Goal: Navigation & Orientation: Find specific page/section

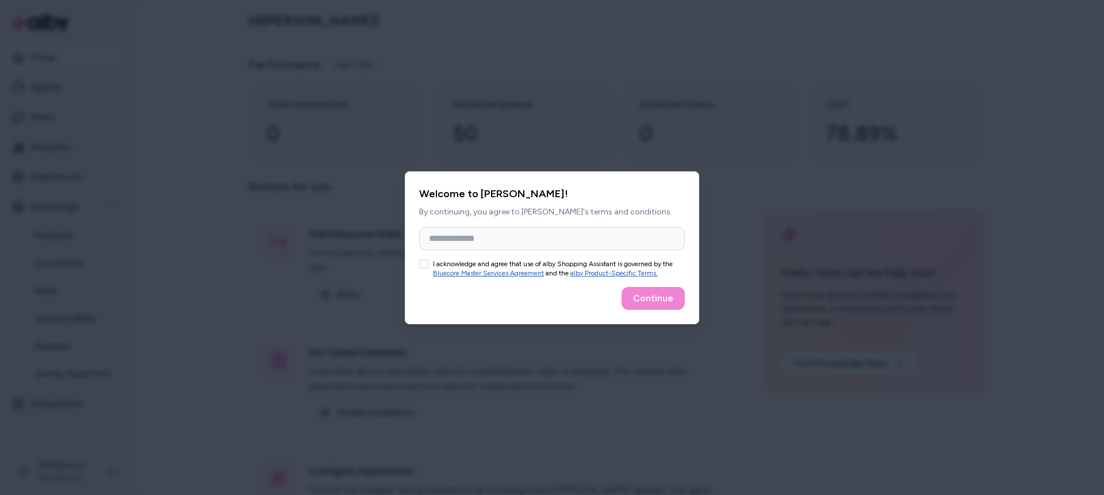
click at [839, 82] on div at bounding box center [552, 247] width 1104 height 495
click at [822, 43] on div at bounding box center [552, 247] width 1104 height 495
click at [507, 238] on input "Full Name" at bounding box center [552, 238] width 266 height 23
drag, startPoint x: 496, startPoint y: 212, endPoint x: 560, endPoint y: 213, distance: 63.8
click at [560, 213] on p "By continuing, you agree to [PERSON_NAME]'s terms and conditions." at bounding box center [552, 211] width 266 height 11
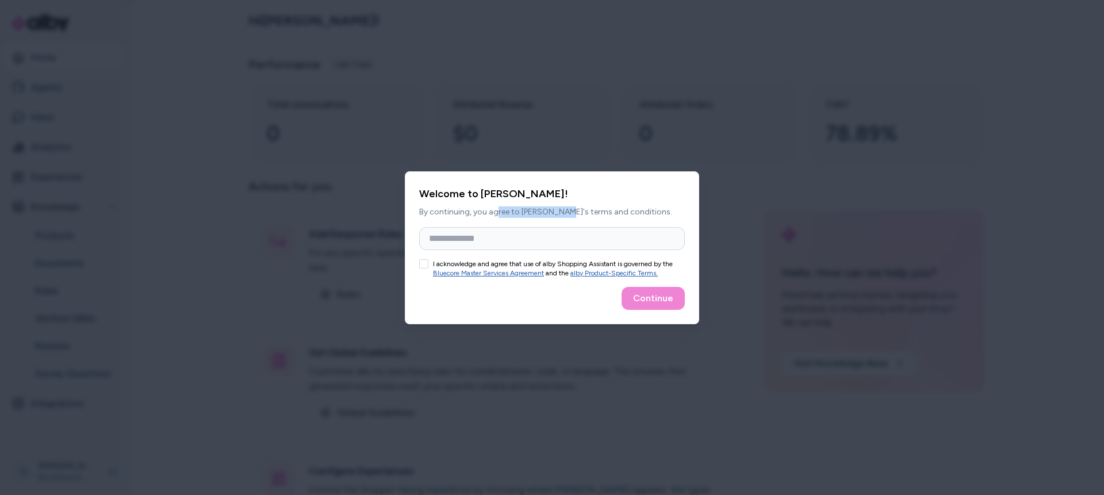
click at [424, 264] on button "I acknowledge and agree that use of alby Shopping Assistant is governed by the …" at bounding box center [423, 263] width 9 height 9
click at [482, 238] on input "Full Name" at bounding box center [552, 238] width 266 height 23
type input "**********"
click at [647, 294] on button "Continue" at bounding box center [653, 298] width 63 height 23
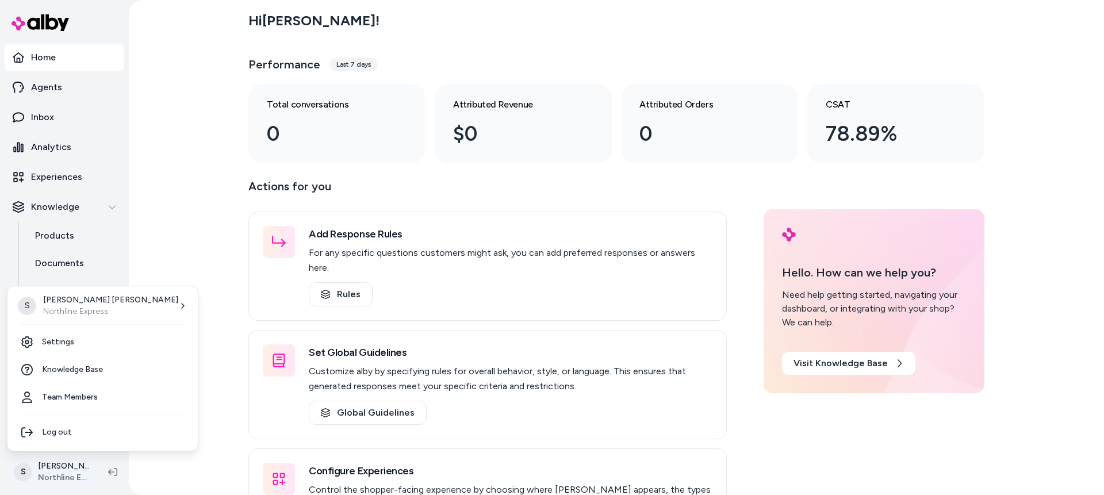
click at [66, 470] on html "Home Agents Inbox Analytics Experiences Knowledge Products Documents Rules Veri…" at bounding box center [552, 247] width 1104 height 495
click at [82, 310] on p "Northline Express" at bounding box center [110, 311] width 135 height 11
click at [214, 193] on html "Home Agents Inbox Analytics Experiences Knowledge Products Documents Rules Veri…" at bounding box center [552, 247] width 1104 height 495
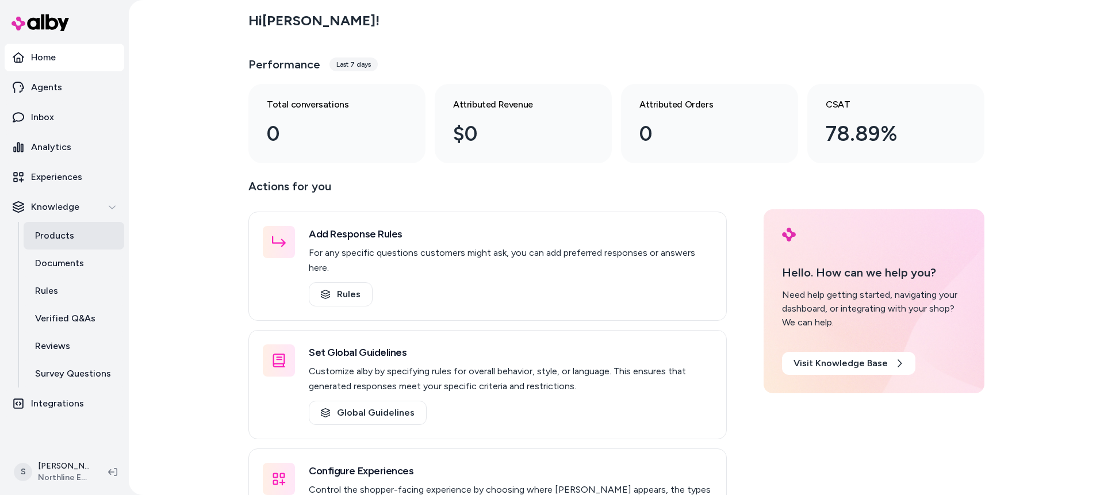
click at [45, 233] on p "Products" at bounding box center [54, 236] width 39 height 14
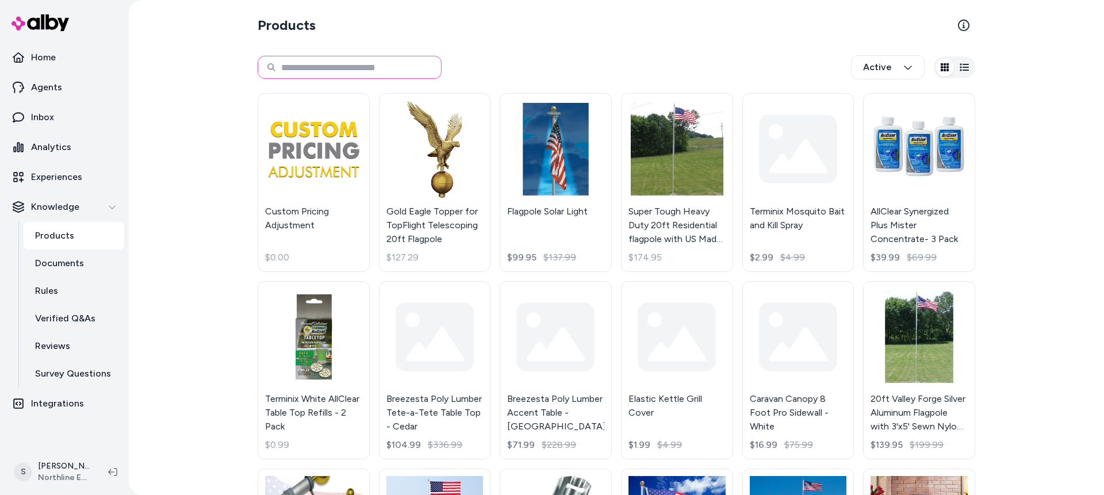
click at [346, 69] on input at bounding box center [350, 67] width 184 height 23
click at [58, 294] on link "Rules" at bounding box center [74, 291] width 101 height 28
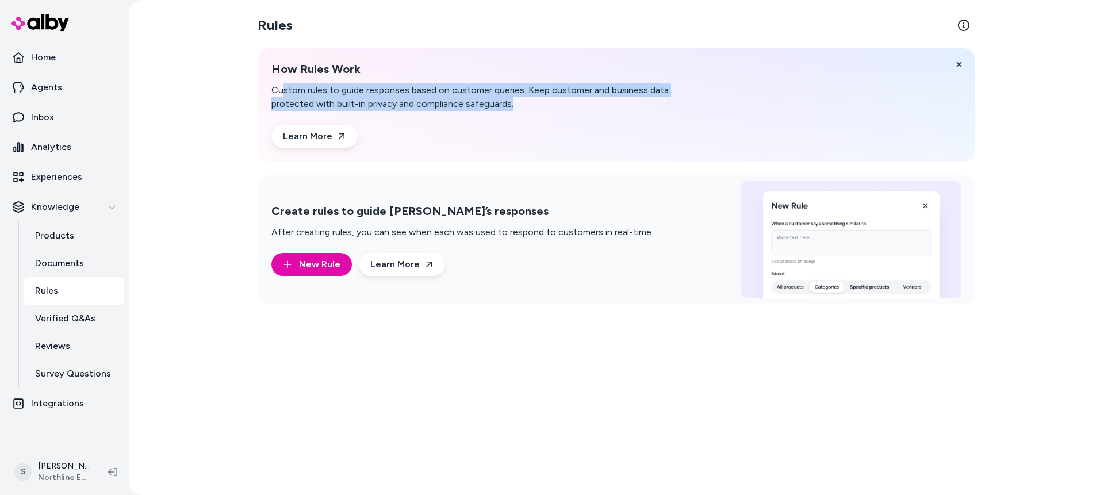
drag, startPoint x: 285, startPoint y: 90, endPoint x: 497, endPoint y: 117, distance: 214.0
click at [485, 117] on div "How Rules Work Custom rules to guide responses based on customer queries. Keep …" at bounding box center [492, 105] width 442 height 86
click at [497, 117] on div "How Rules Work Custom rules to guide responses based on customer queries. Keep …" at bounding box center [492, 105] width 442 height 86
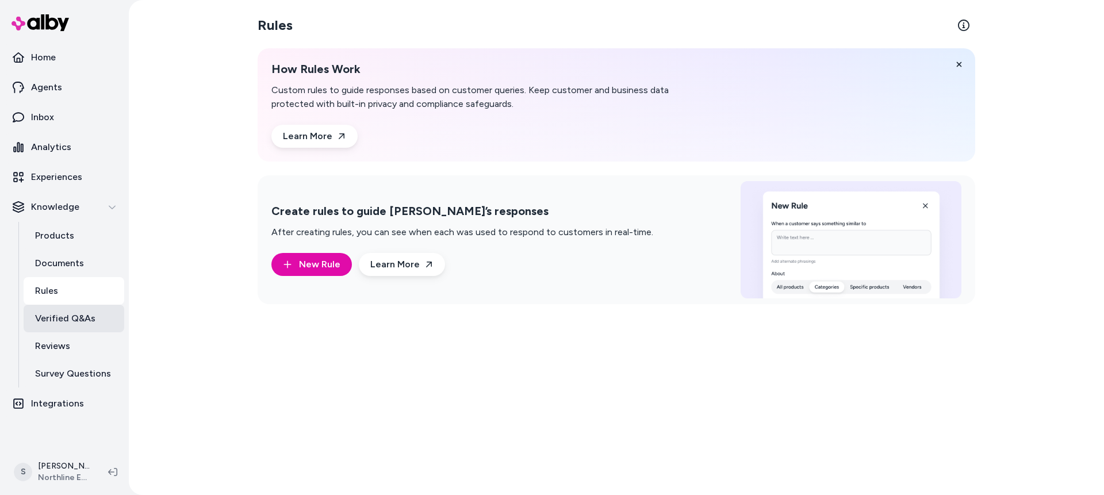
click at [42, 316] on p "Verified Q&As" at bounding box center [65, 319] width 60 height 14
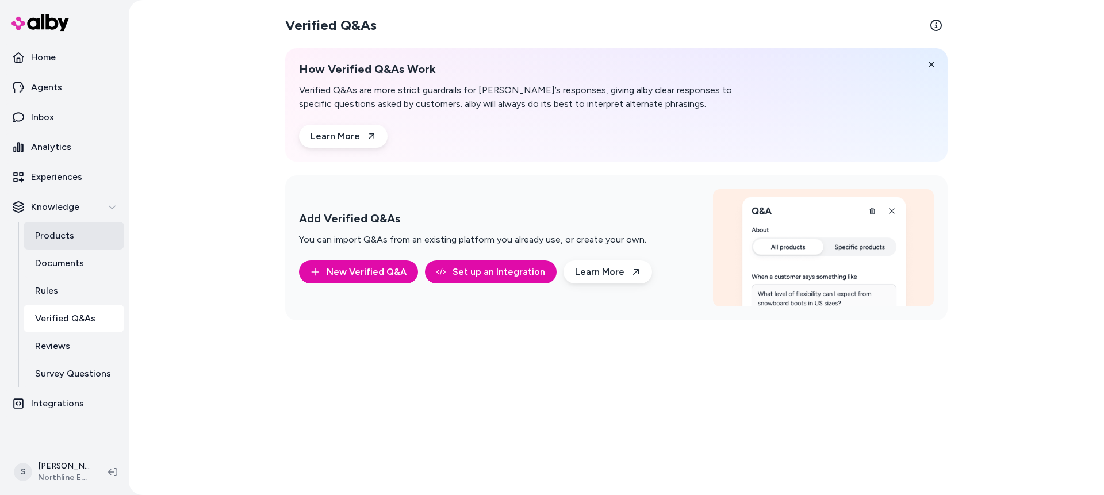
click at [79, 231] on link "Products" at bounding box center [74, 236] width 101 height 28
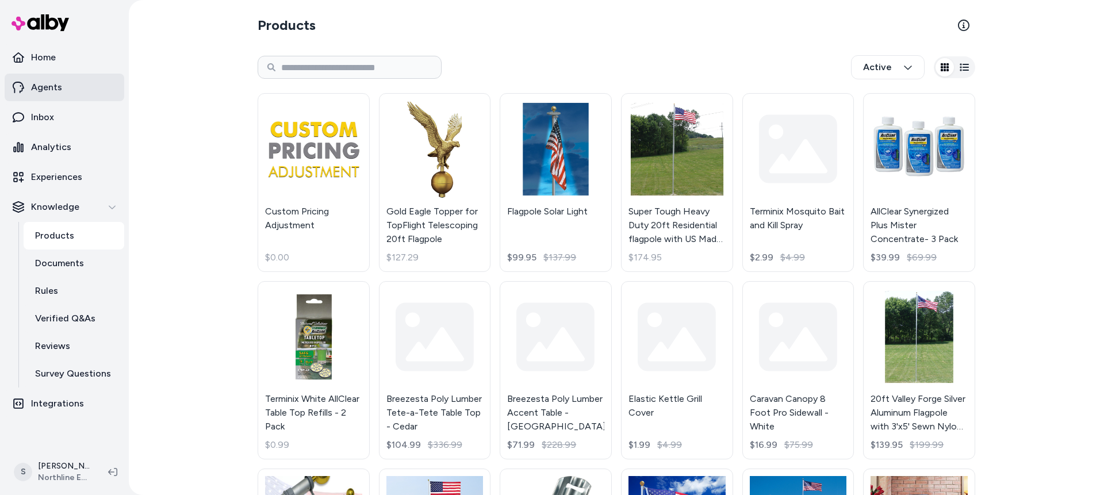
click at [52, 87] on p "Agents" at bounding box center [46, 87] width 31 height 14
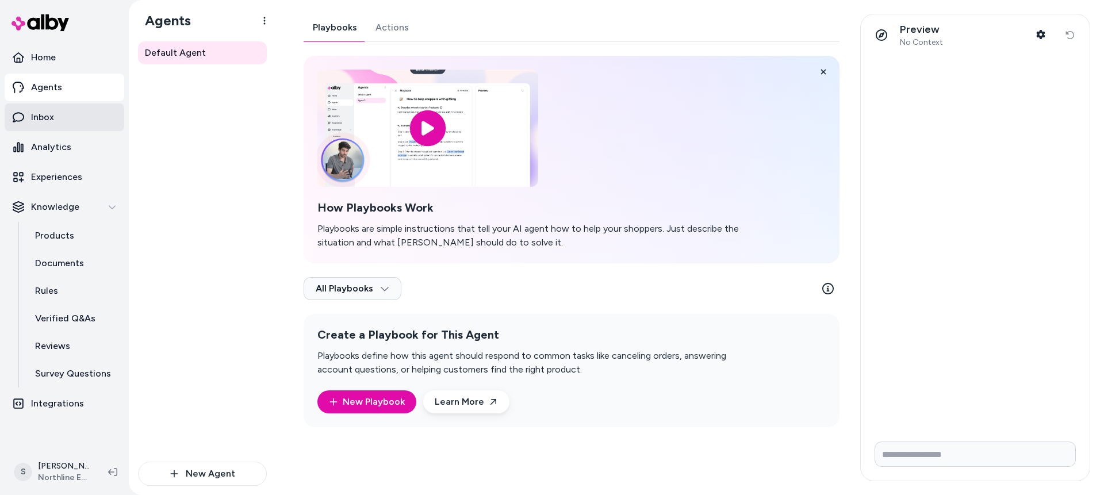
click at [59, 120] on link "Inbox" at bounding box center [65, 117] width 120 height 28
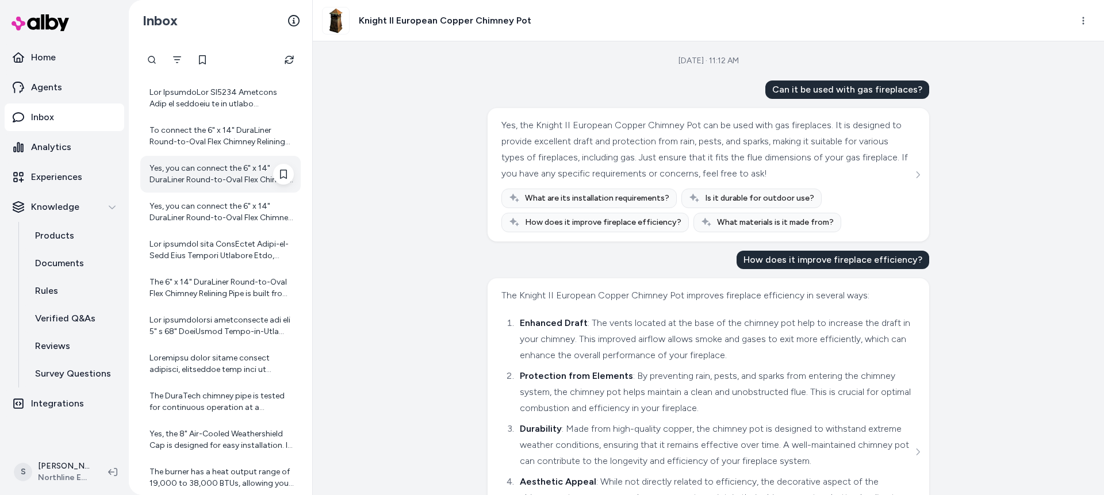
scroll to position [191, 0]
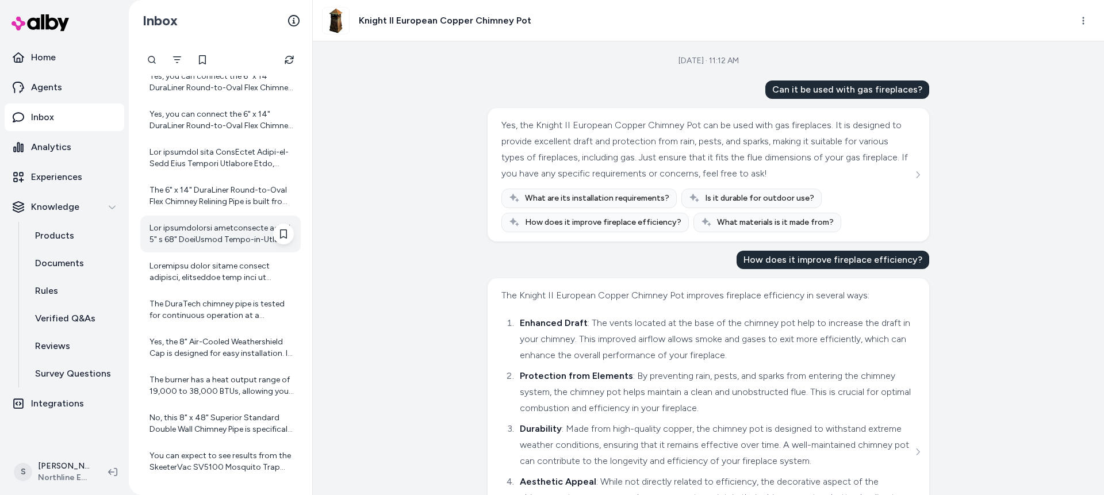
click at [194, 236] on div at bounding box center [221, 234] width 144 height 23
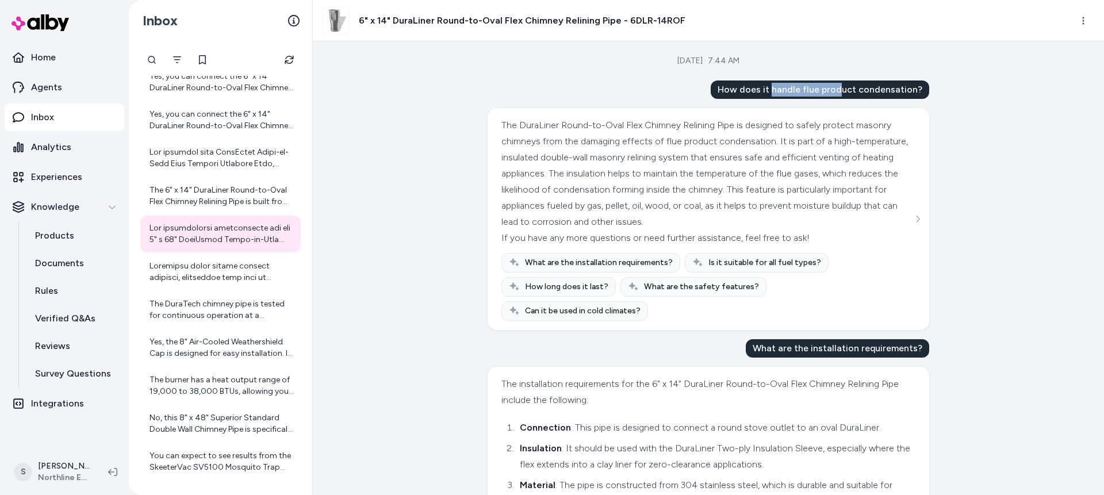
drag, startPoint x: 777, startPoint y: 88, endPoint x: 843, endPoint y: 87, distance: 66.1
click at [843, 87] on div "How does it handle flue product condensation?" at bounding box center [820, 89] width 218 height 18
drag, startPoint x: 672, startPoint y: 62, endPoint x: 742, endPoint y: 62, distance: 69.6
click at [739, 62] on div "[DATE] · 7:44 AM" at bounding box center [708, 60] width 62 height 11
click at [822, 49] on div "[DATE] · 7:44 AM How does it handle flue product condensation? The DuraLiner Ro…" at bounding box center [708, 268] width 791 height 454
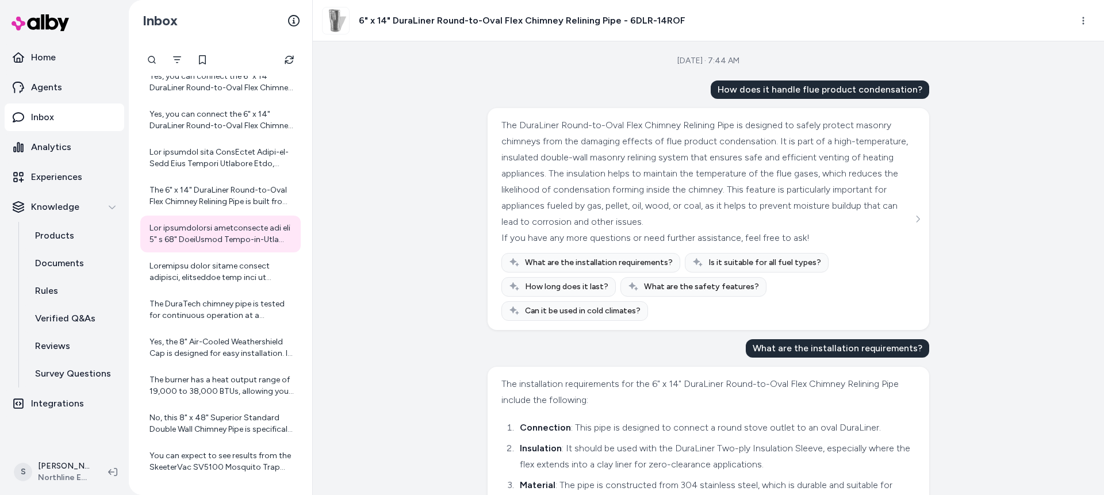
drag, startPoint x: 658, startPoint y: 54, endPoint x: 743, endPoint y: 63, distance: 85.5
click at [743, 63] on div "[DATE] · 7:44 AM How does it handle flue product condensation? The DuraLiner Ro…" at bounding box center [708, 268] width 791 height 454
click at [770, 62] on div "[DATE] · 7:44 AM How does it handle flue product condensation? The DuraLiner Ro…" at bounding box center [708, 268] width 791 height 454
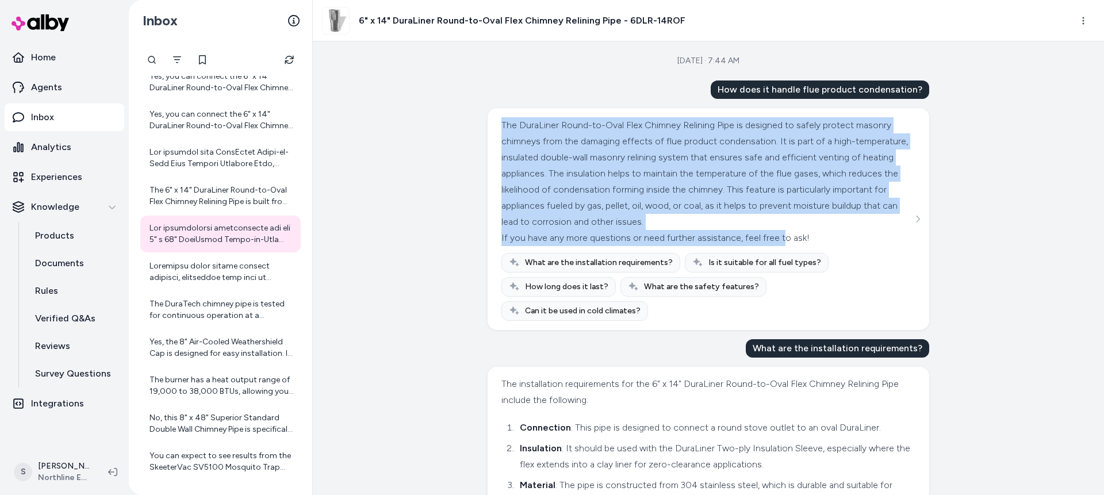
drag, startPoint x: 500, startPoint y: 120, endPoint x: 777, endPoint y: 236, distance: 300.5
click at [777, 236] on div "The DuraLiner Round-to-Oval Flex Chimney Relining Pipe is designed to safely pr…" at bounding box center [706, 181] width 411 height 129
click at [200, 428] on div "No, this 8" x 48" Superior Standard Double Wall Chimney Pipe is specifically de…" at bounding box center [221, 423] width 144 height 23
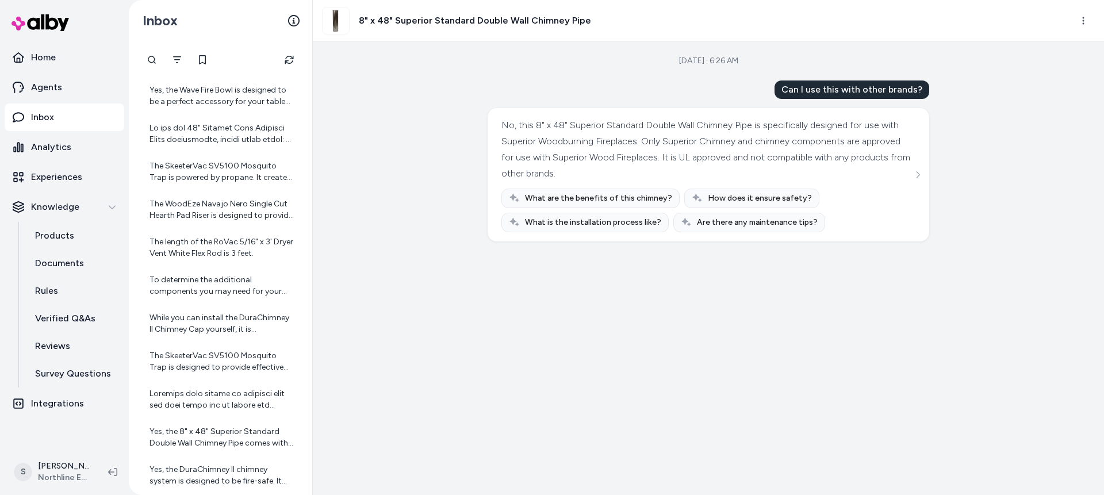
scroll to position [761, 0]
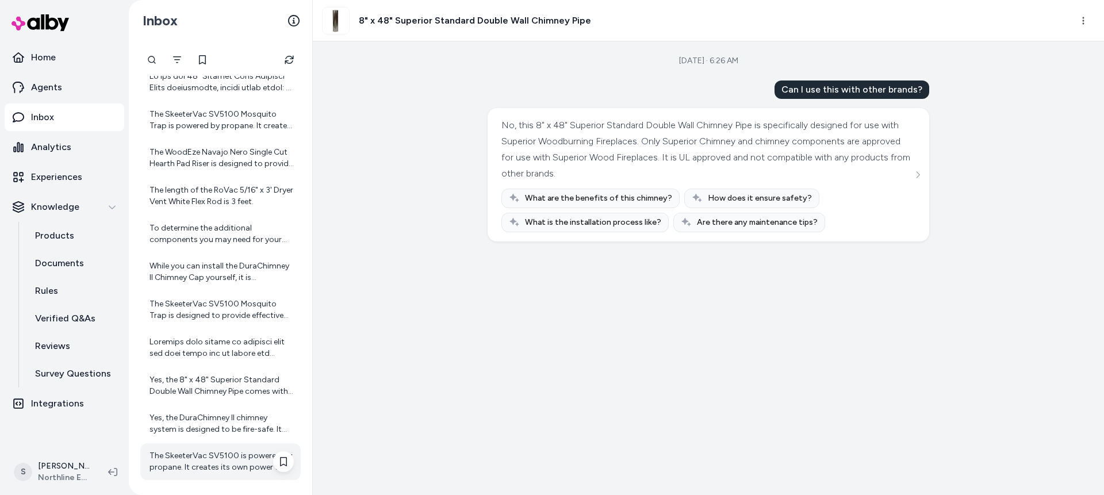
click at [183, 458] on div "The SkeeterVac SV5100 is powered by propane. It creates its own power to energi…" at bounding box center [221, 461] width 144 height 23
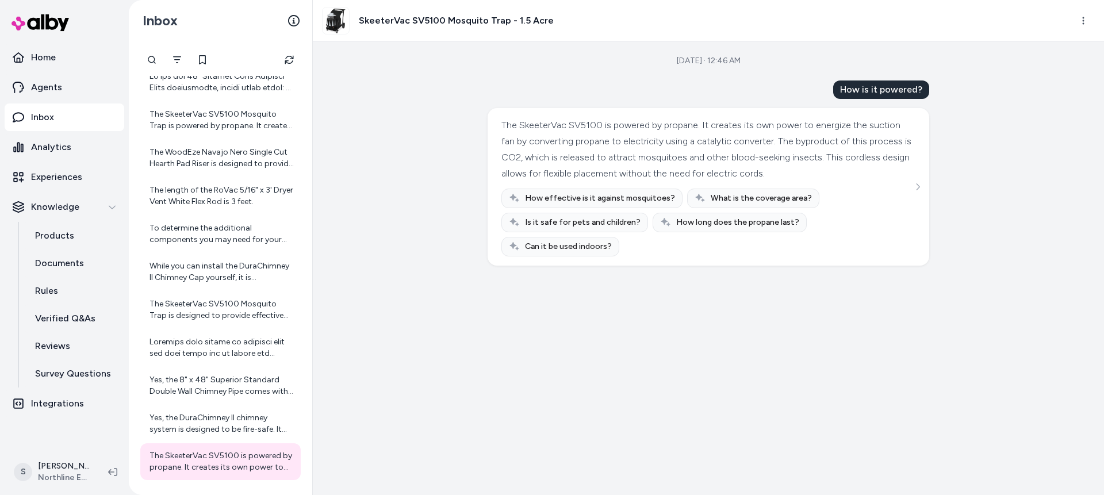
drag, startPoint x: 660, startPoint y: 57, endPoint x: 734, endPoint y: 65, distance: 74.0
click at [734, 65] on div "[DATE] · 12:46 AM How is it powered? The SkeeterVac SV5100 is powered by propan…" at bounding box center [708, 268] width 791 height 454
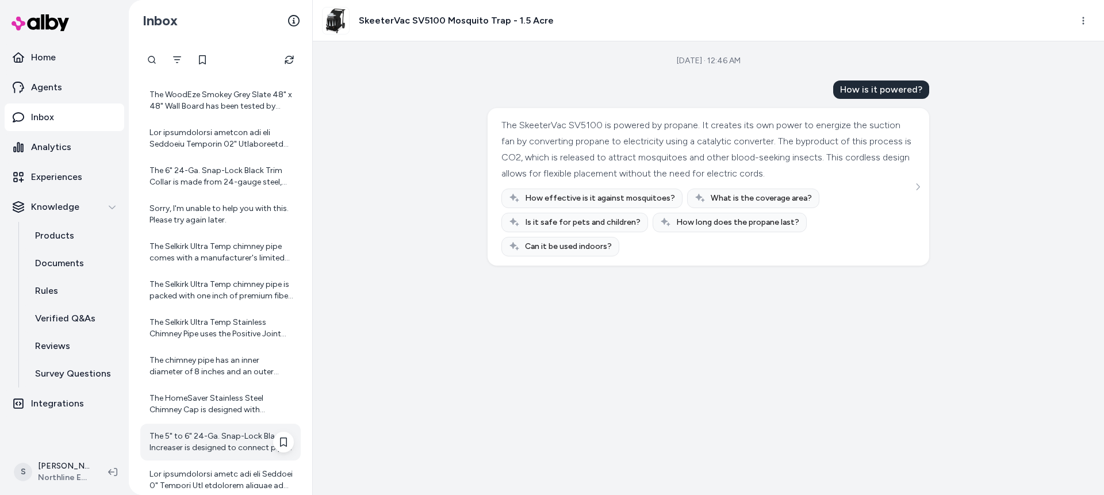
scroll to position [2468, 0]
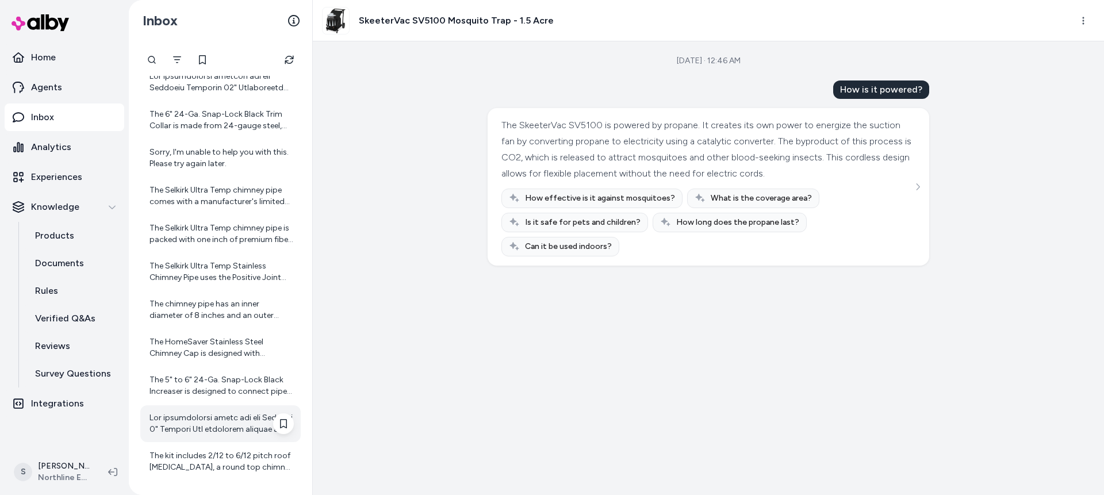
click at [212, 421] on div at bounding box center [221, 423] width 144 height 23
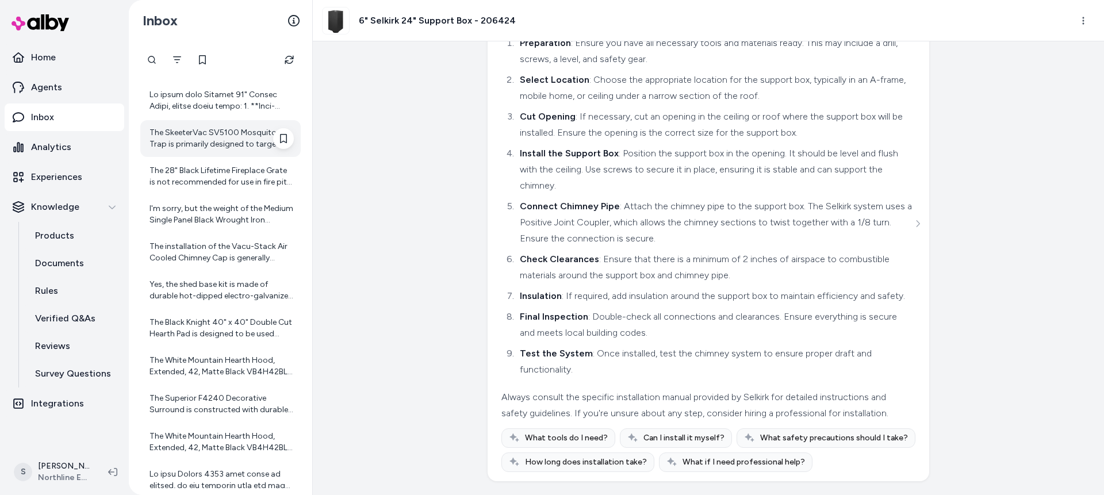
scroll to position [3038, 0]
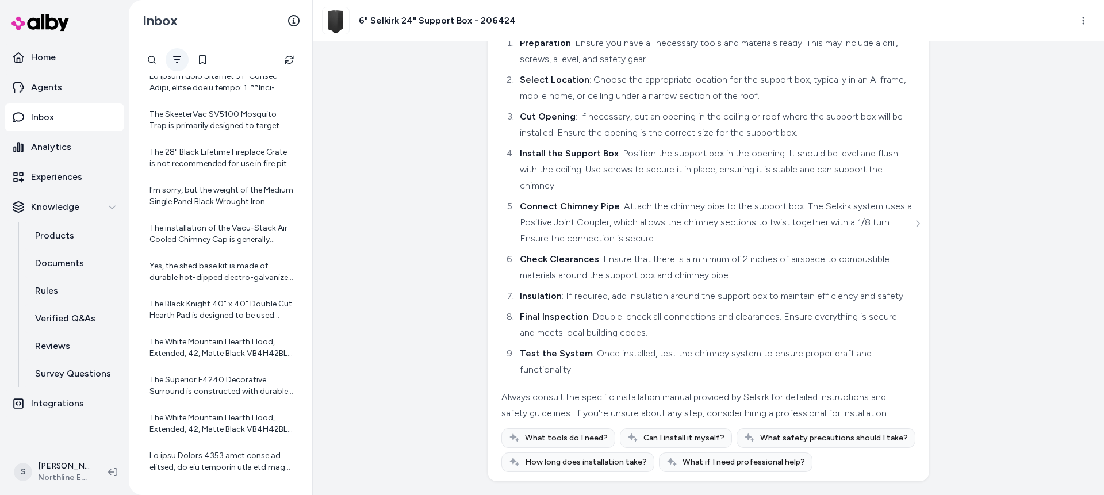
click at [178, 60] on icon "Filter" at bounding box center [177, 59] width 8 height 7
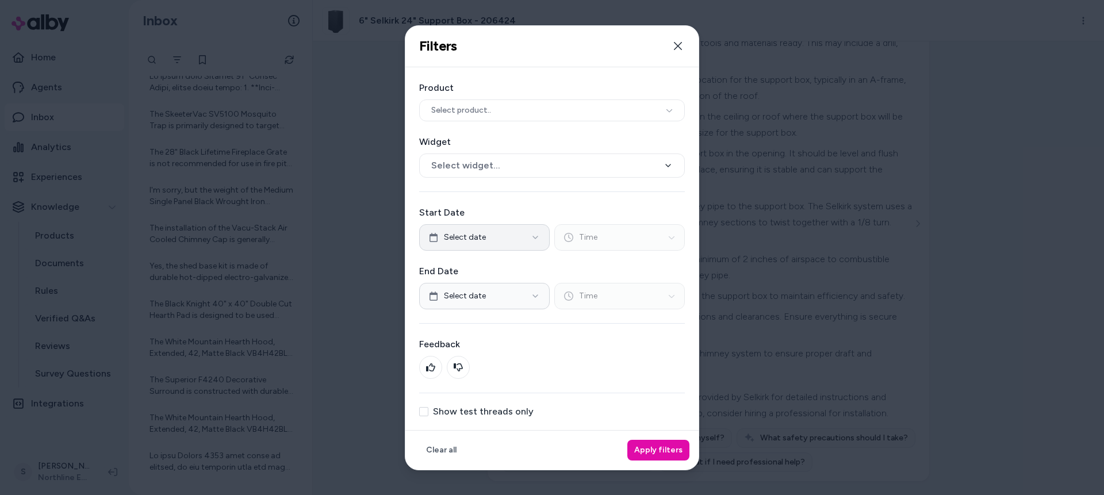
click at [511, 234] on button "Select date" at bounding box center [484, 237] width 131 height 26
click at [430, 260] on icon "Go to previous month" at bounding box center [429, 261] width 9 height 9
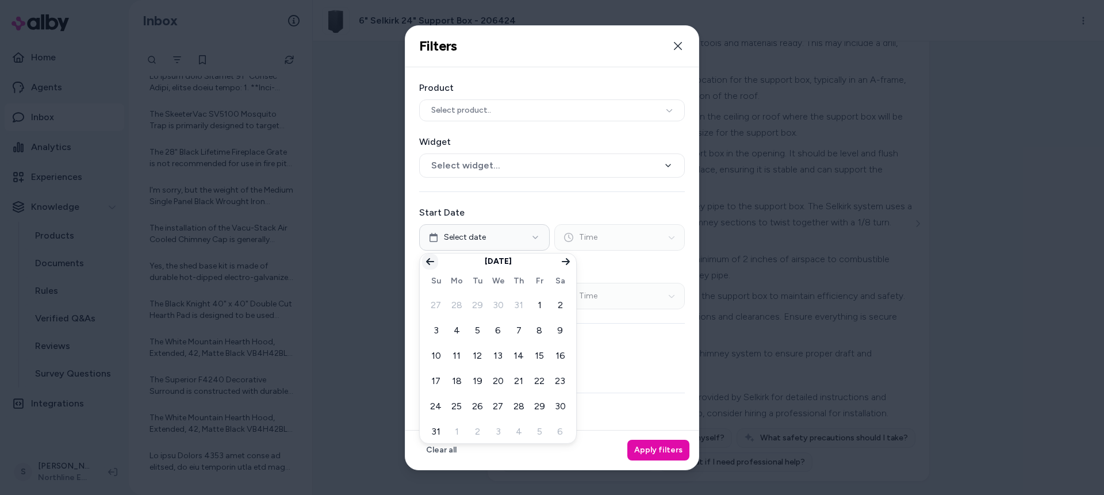
click at [428, 259] on icon "Go to previous month" at bounding box center [430, 261] width 8 height 7
click at [478, 332] on button "8" at bounding box center [477, 330] width 21 height 21
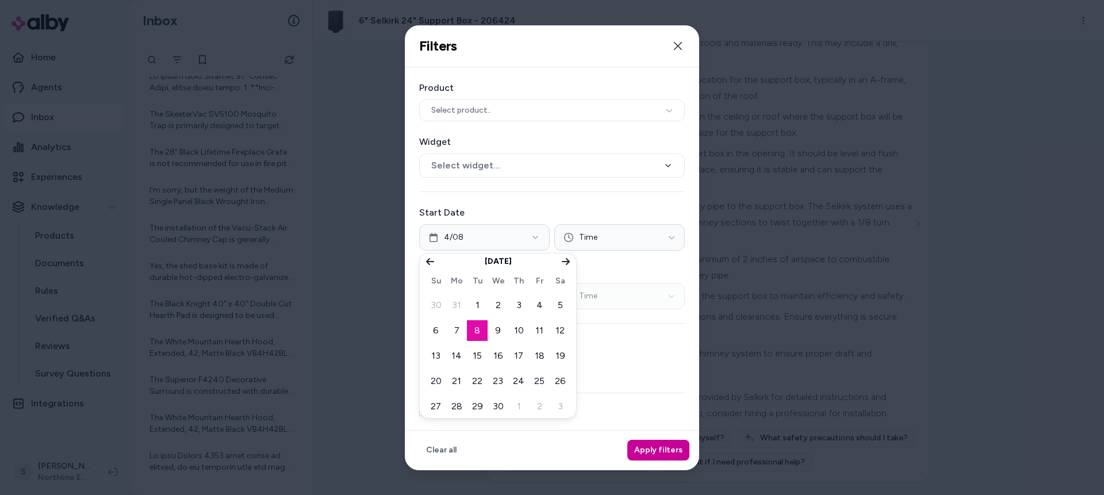
click at [646, 445] on button "Apply filters" at bounding box center [658, 450] width 62 height 21
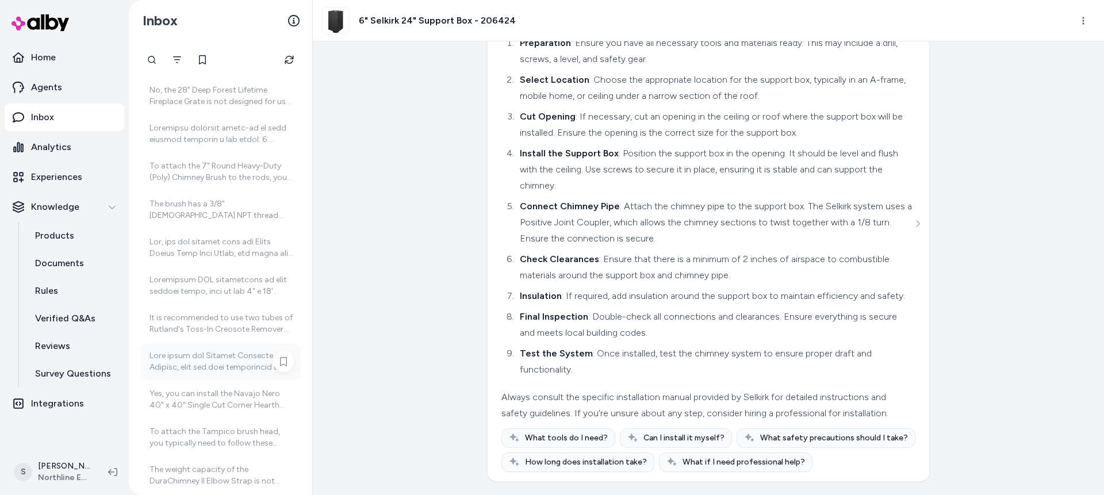
scroll to position [3607, 0]
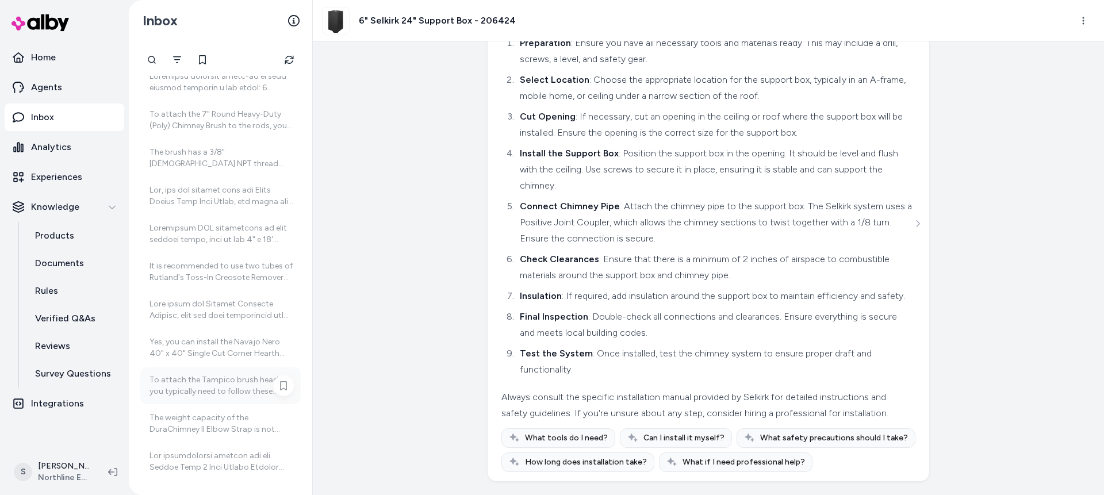
click at [228, 389] on div "To attach the Tampico brush head, you typically need to follow these steps: 1. …" at bounding box center [221, 385] width 144 height 23
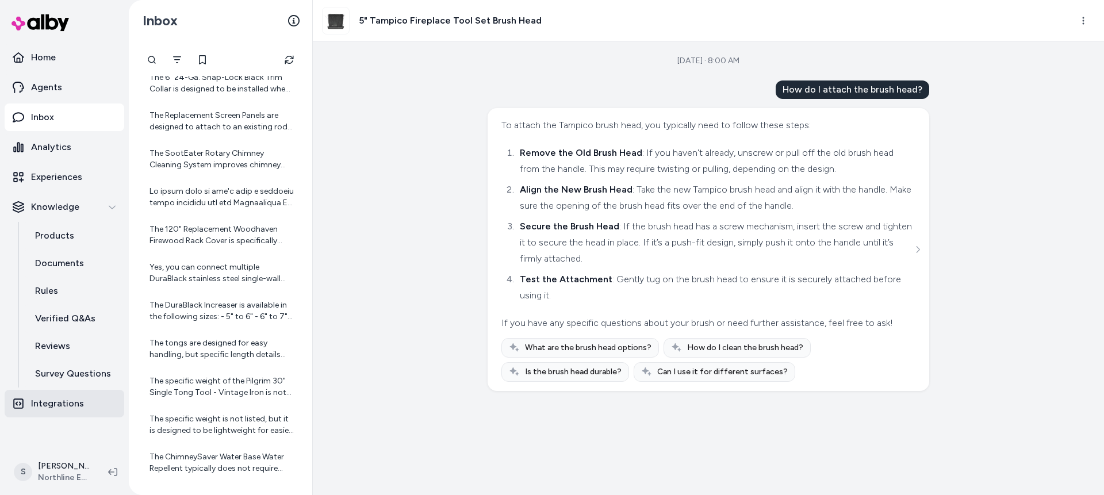
scroll to position [1330, 0]
click at [54, 412] on link "Integrations" at bounding box center [65, 404] width 120 height 28
click at [53, 404] on p "Integrations" at bounding box center [57, 404] width 53 height 14
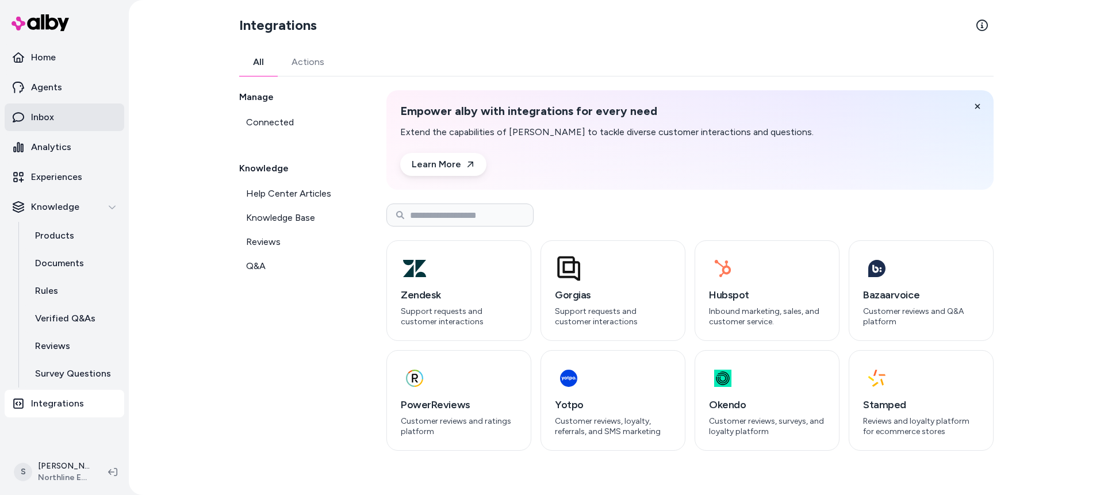
click at [70, 114] on link "Inbox" at bounding box center [65, 117] width 120 height 28
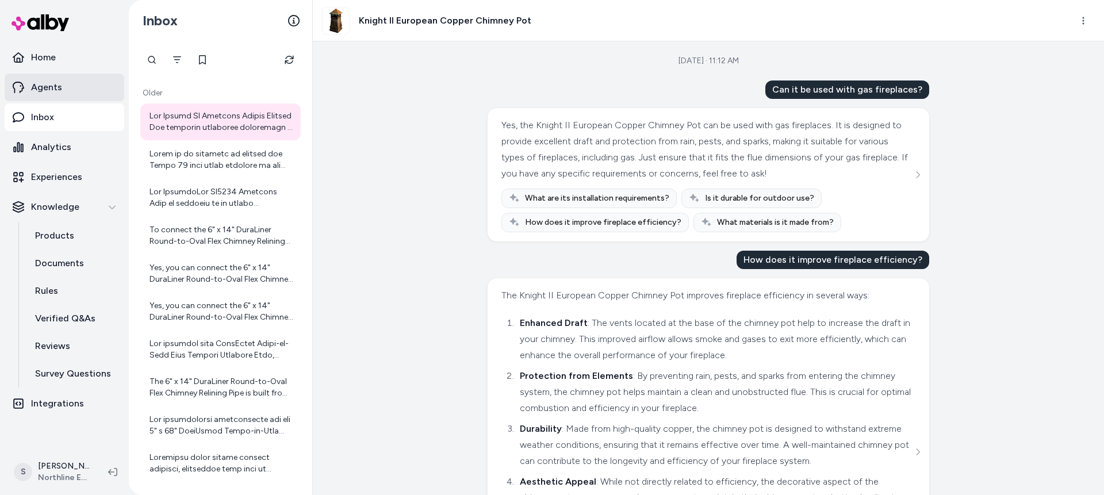
click at [65, 90] on link "Agents" at bounding box center [65, 88] width 120 height 28
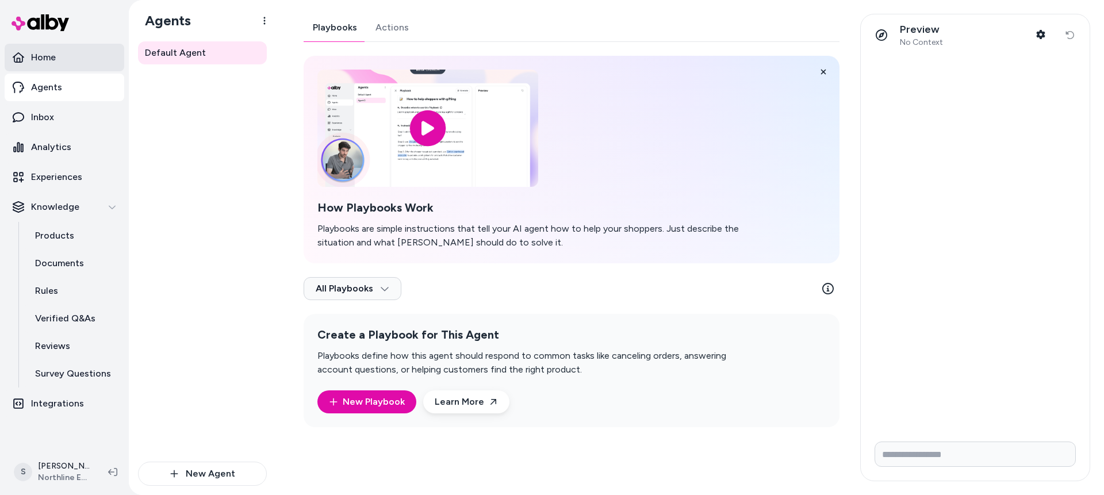
click at [69, 59] on link "Home" at bounding box center [65, 58] width 120 height 28
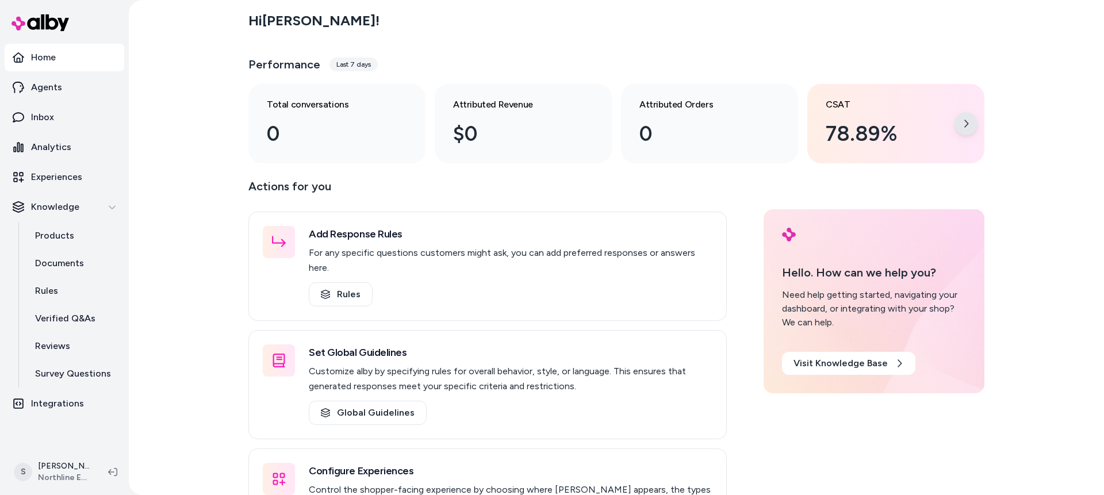
click at [961, 123] on icon at bounding box center [965, 123] width 9 height 9
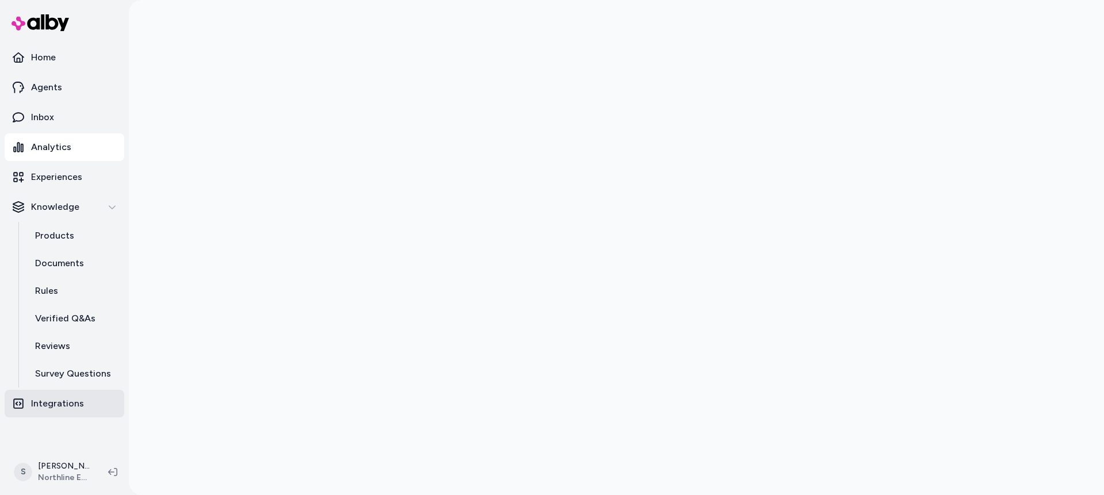
click at [66, 403] on p "Integrations" at bounding box center [57, 404] width 53 height 14
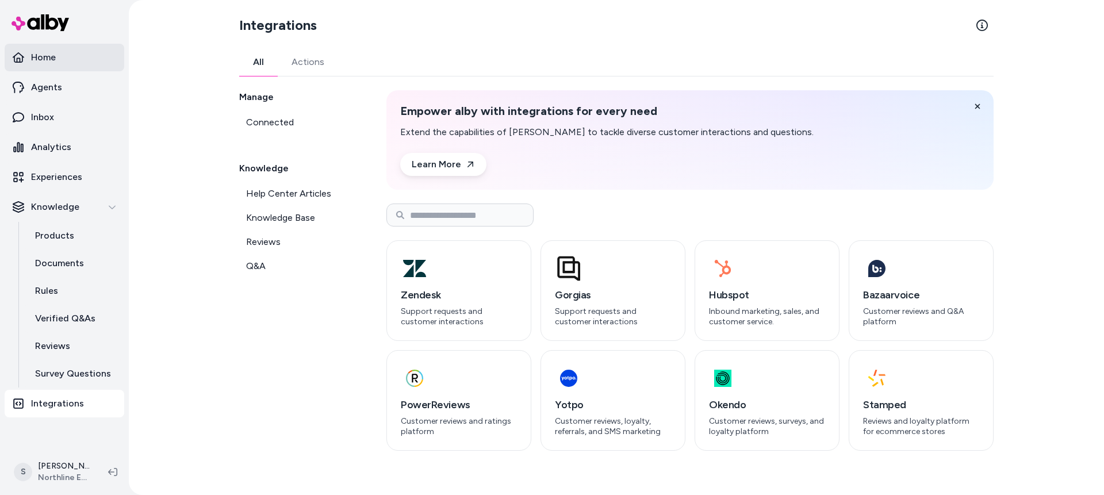
click at [61, 61] on link "Home" at bounding box center [65, 58] width 120 height 28
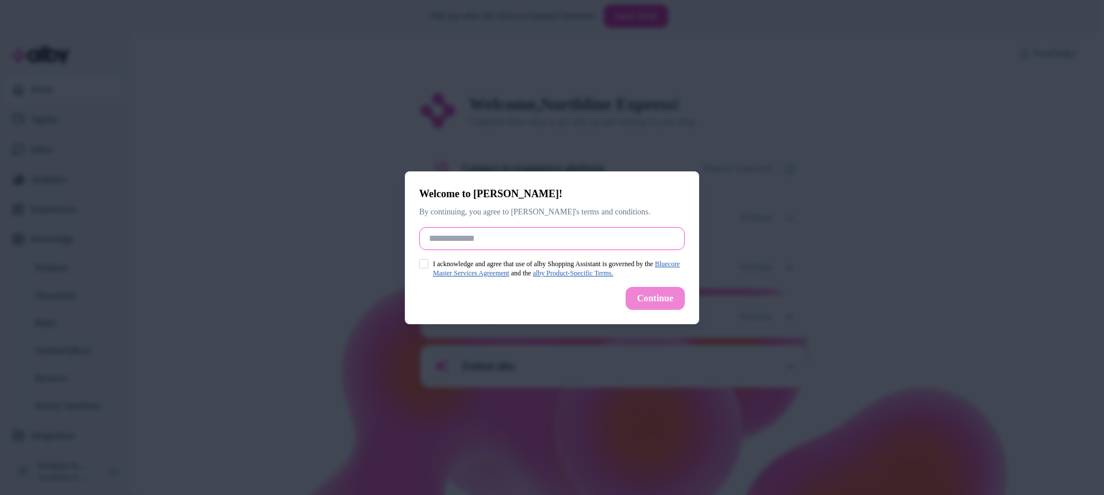
click at [476, 247] on input "Full Name" at bounding box center [552, 238] width 266 height 23
drag, startPoint x: 459, startPoint y: 213, endPoint x: 559, endPoint y: 219, distance: 100.2
click at [559, 219] on div "Welcome to [PERSON_NAME]! By continuing, you agree to [PERSON_NAME]'s terms and…" at bounding box center [552, 247] width 294 height 153
click at [496, 233] on input "Full Name" at bounding box center [552, 238] width 266 height 23
type input "**********"
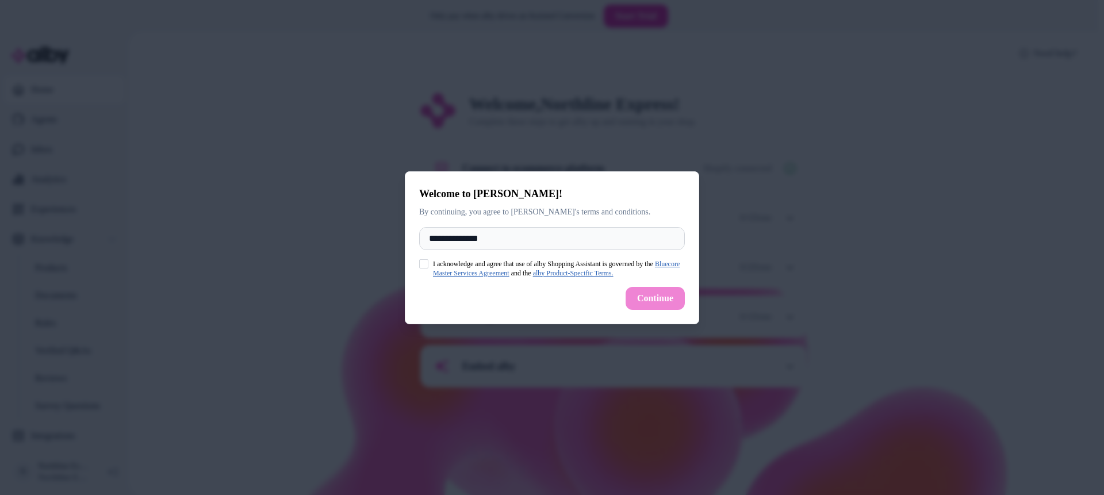
click at [421, 262] on button "I acknowledge and agree that use of alby Shopping Assistant is governed by the …" at bounding box center [423, 263] width 9 height 9
click at [659, 301] on button "Continue" at bounding box center [655, 298] width 59 height 23
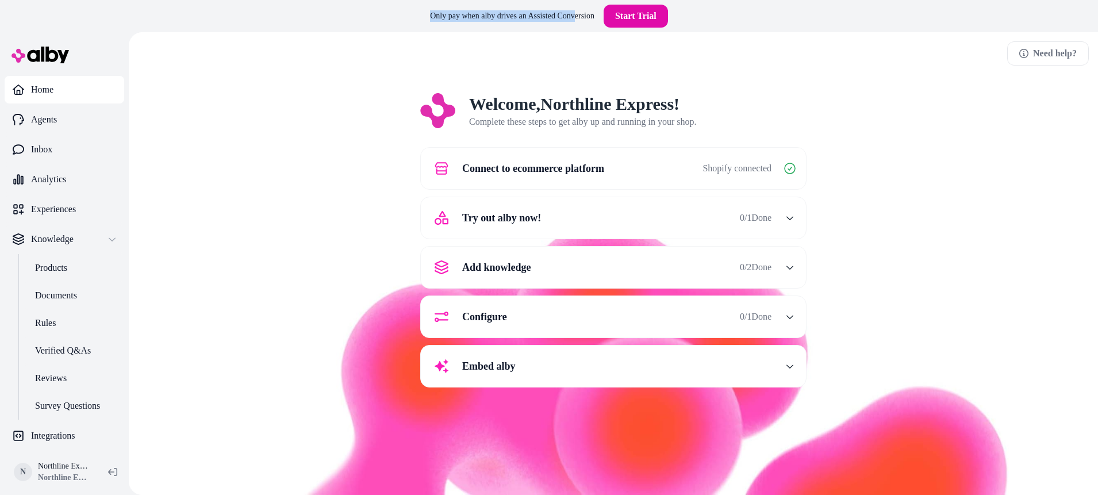
drag, startPoint x: 425, startPoint y: 15, endPoint x: 576, endPoint y: 16, distance: 151.2
click at [576, 16] on div "Only pay when alby drives an Assisted Conversion Start Trial" at bounding box center [549, 16] width 1098 height 32
click at [56, 143] on link "Inbox" at bounding box center [65, 147] width 120 height 28
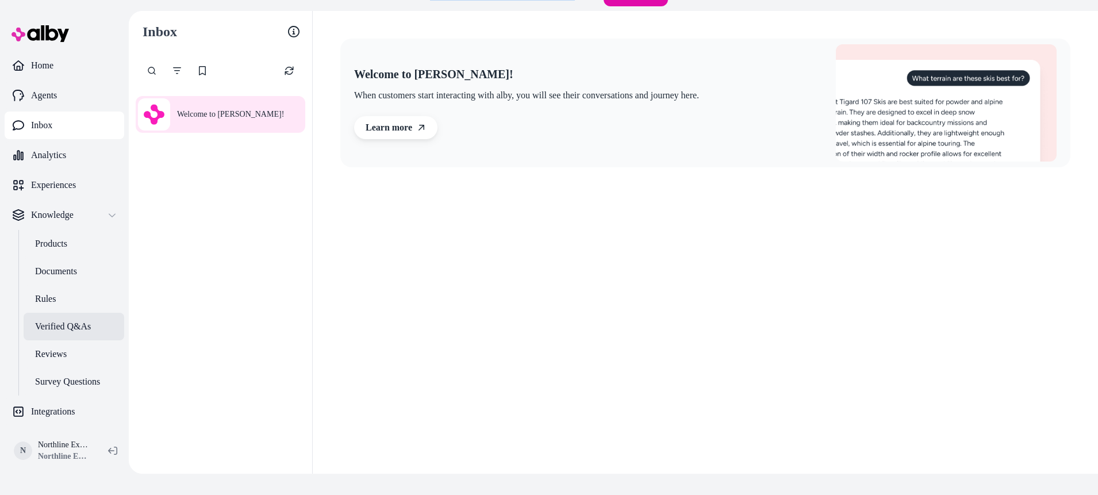
scroll to position [32, 0]
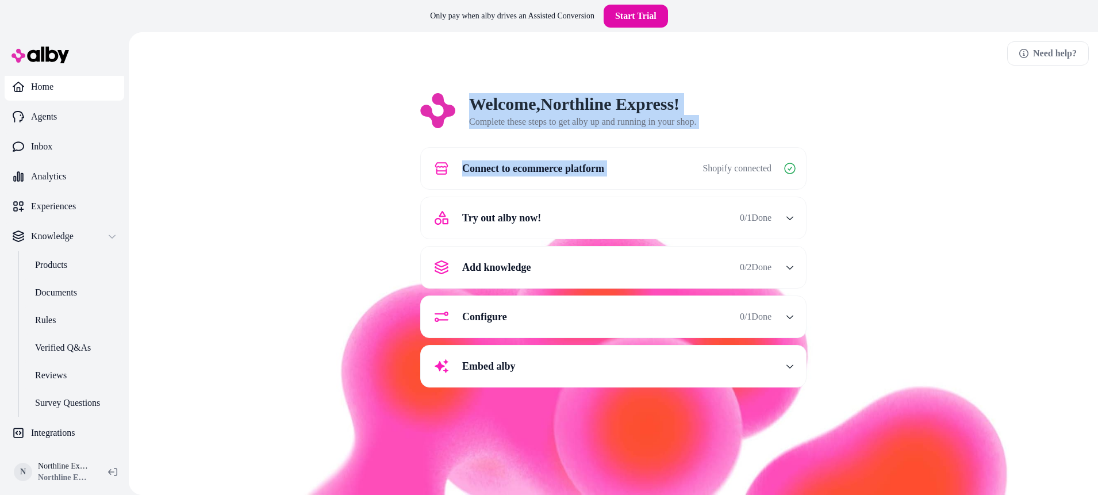
drag, startPoint x: 558, startPoint y: 124, endPoint x: 743, endPoint y: 130, distance: 185.2
click at [743, 130] on div "Welcome, Northline Express ! Complete these steps to get alby up and running in…" at bounding box center [613, 248] width 386 height 310
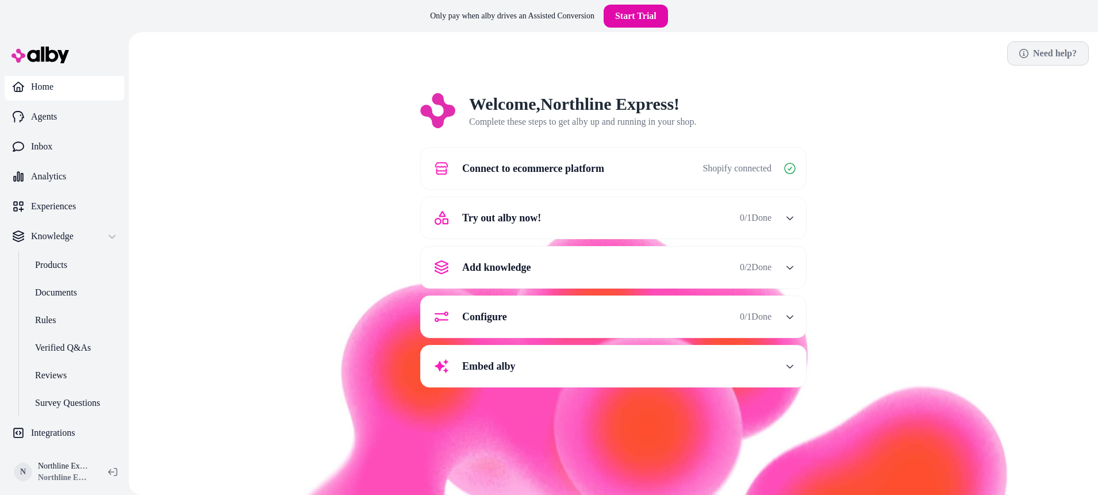
click at [1029, 58] on link "Need help?" at bounding box center [1048, 53] width 82 height 24
click at [80, 473] on html "Only pay when alby drives an Assisted Conversion Start Trial Home Agents Inbox …" at bounding box center [549, 263] width 1098 height 527
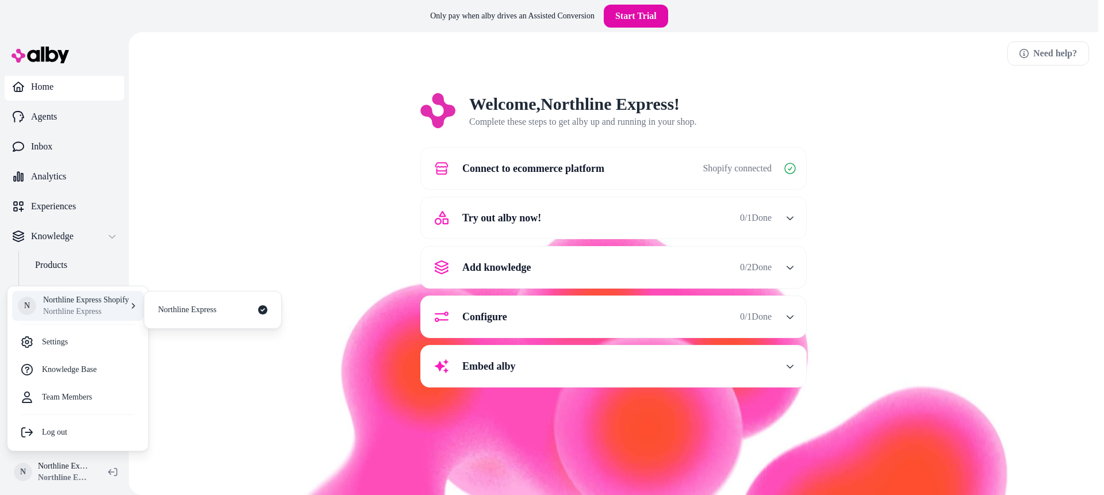
click at [79, 306] on p "Northline Express" at bounding box center [86, 311] width 86 height 11
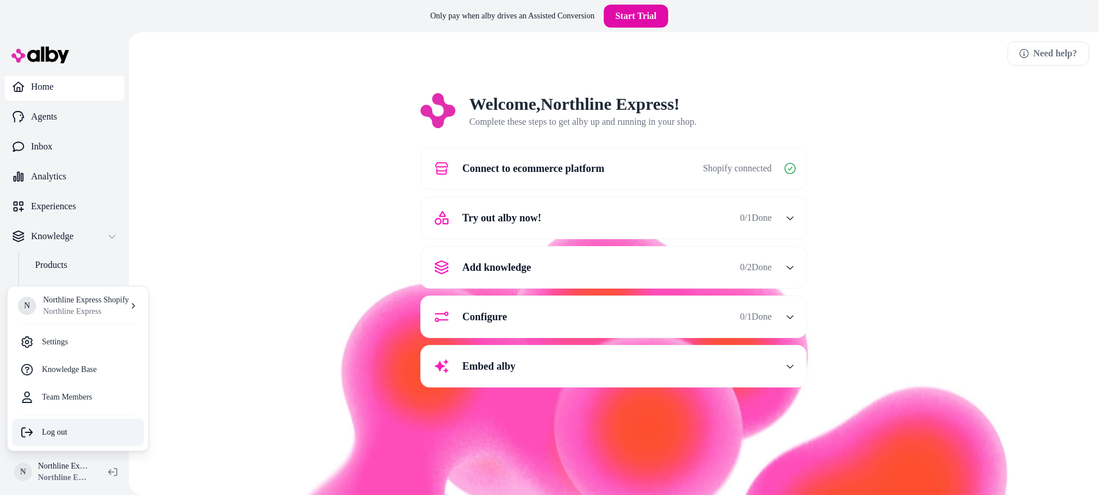
click at [54, 434] on div "Log out" at bounding box center [78, 433] width 132 height 28
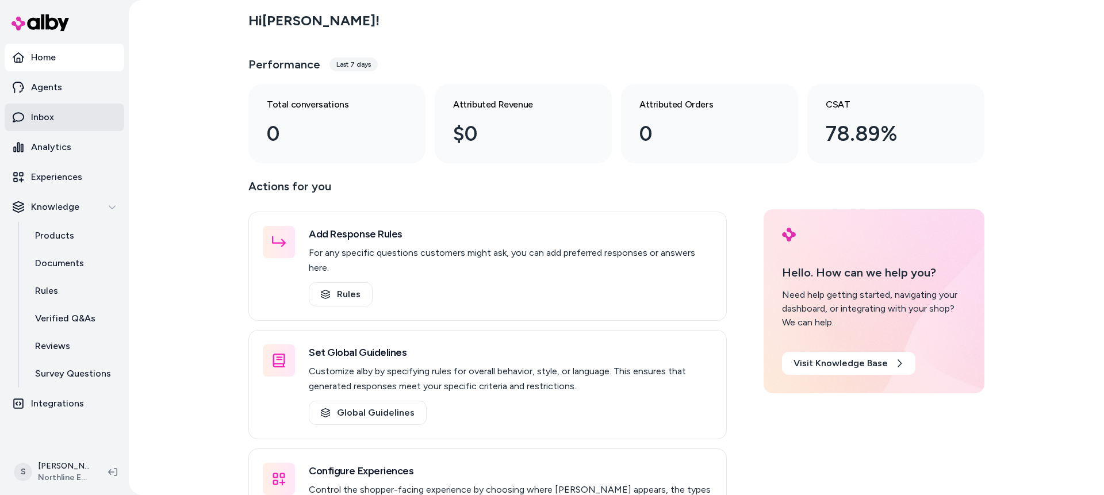
click at [49, 120] on p "Inbox" at bounding box center [42, 117] width 23 height 14
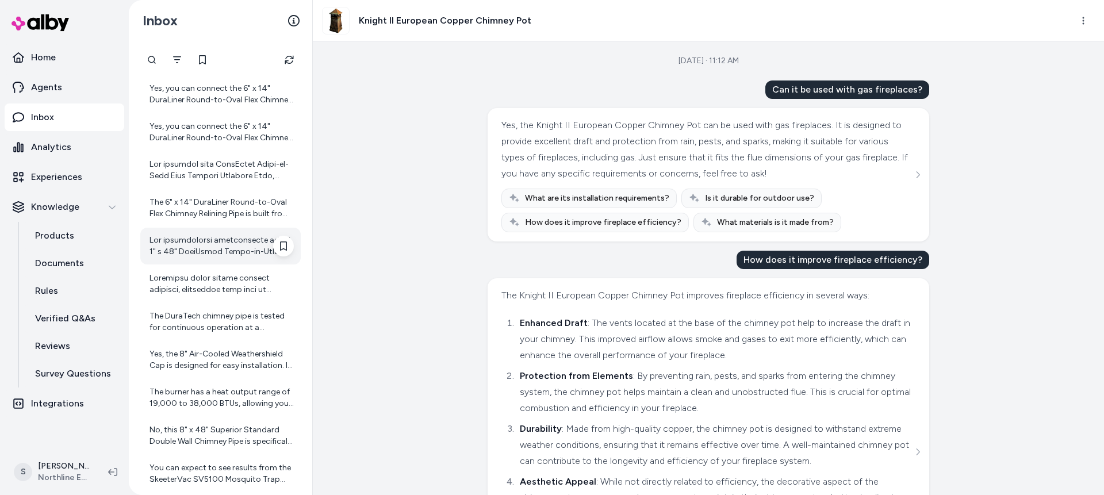
scroll to position [191, 0]
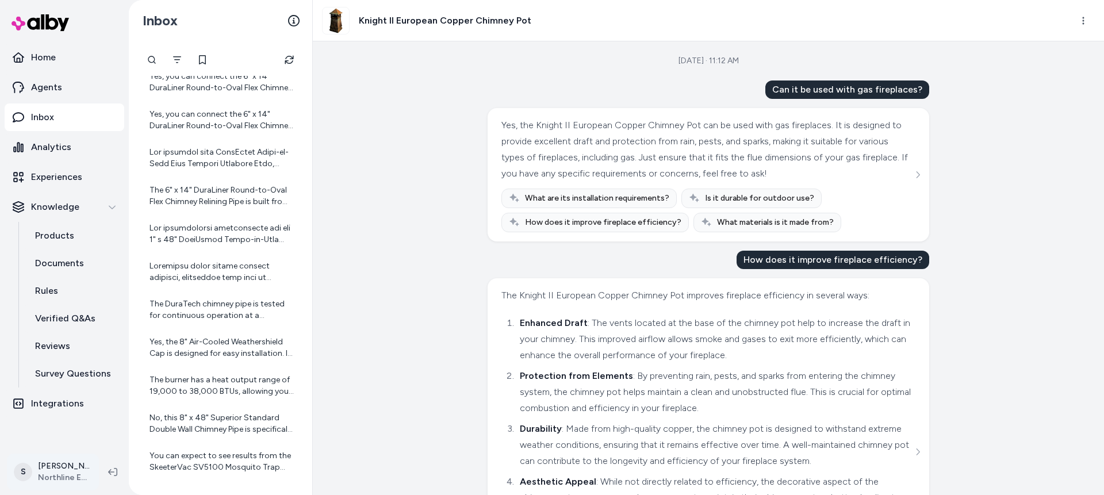
click at [53, 471] on html "Home Agents Inbox Analytics Experiences Knowledge Products Documents Rules Veri…" at bounding box center [552, 247] width 1104 height 495
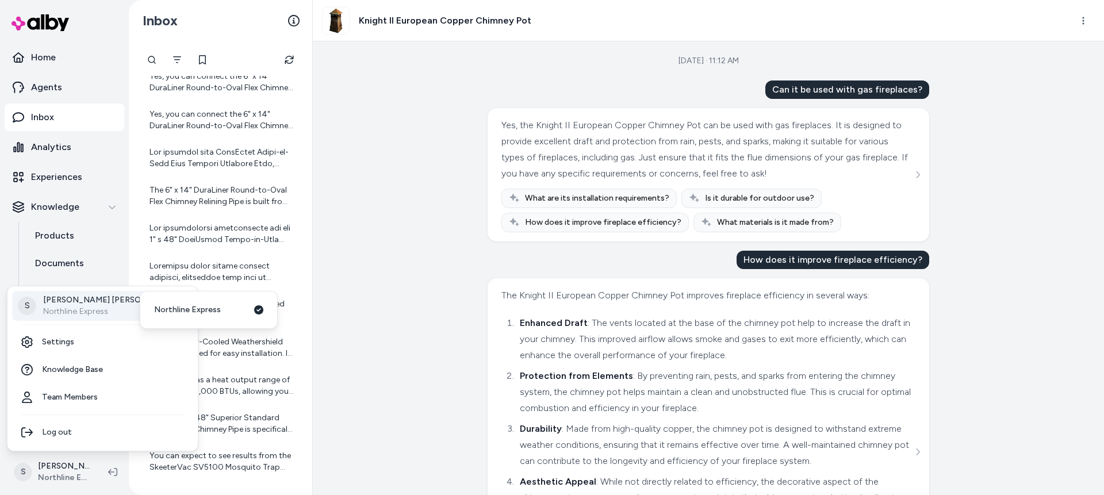
click at [107, 308] on div "S [PERSON_NAME] Northline Express" at bounding box center [102, 306] width 181 height 30
click at [193, 314] on span "Northline Express" at bounding box center [187, 309] width 67 height 11
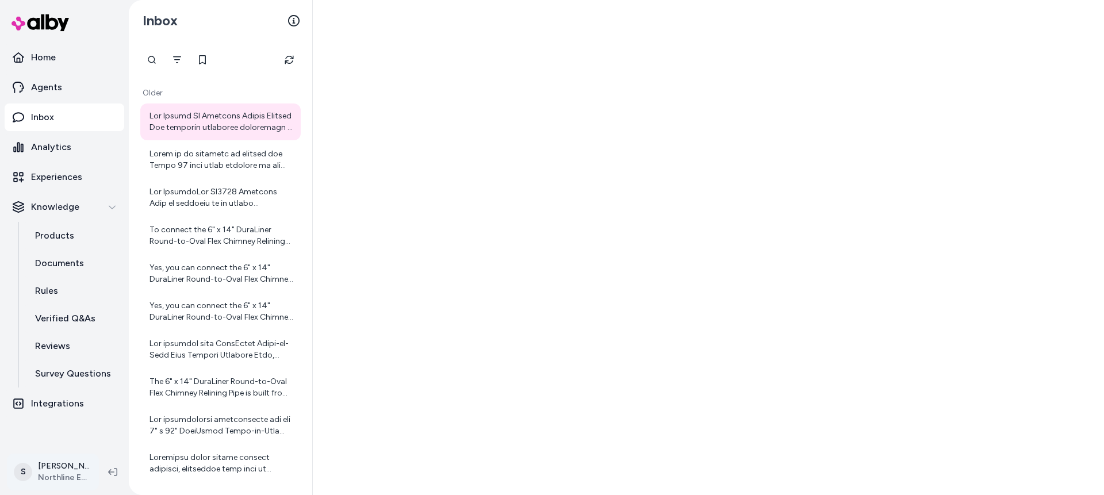
click at [46, 477] on html "Home Agents Inbox Analytics Experiences Knowledge Products Documents Rules Veri…" at bounding box center [552, 247] width 1104 height 495
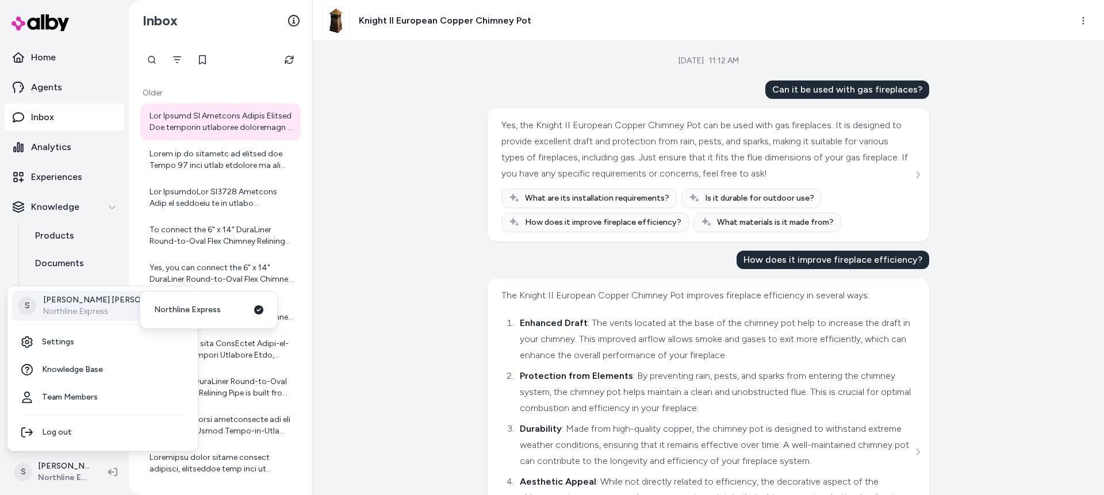
click at [91, 309] on p "Northline Express" at bounding box center [110, 311] width 135 height 11
click at [413, 255] on html "Home Agents Inbox Analytics Experiences Knowledge Products Documents Rules Veri…" at bounding box center [552, 247] width 1104 height 495
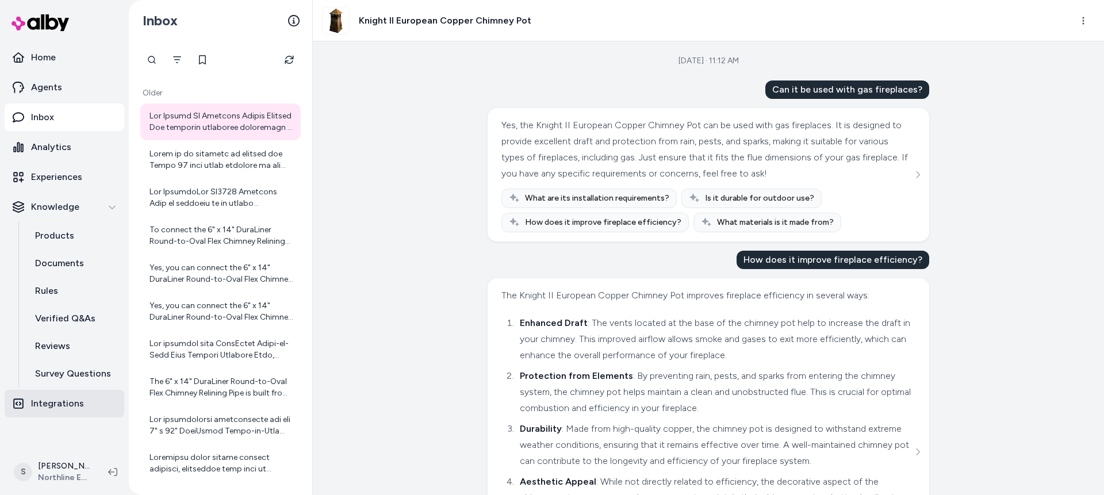
click at [45, 401] on p "Integrations" at bounding box center [57, 404] width 53 height 14
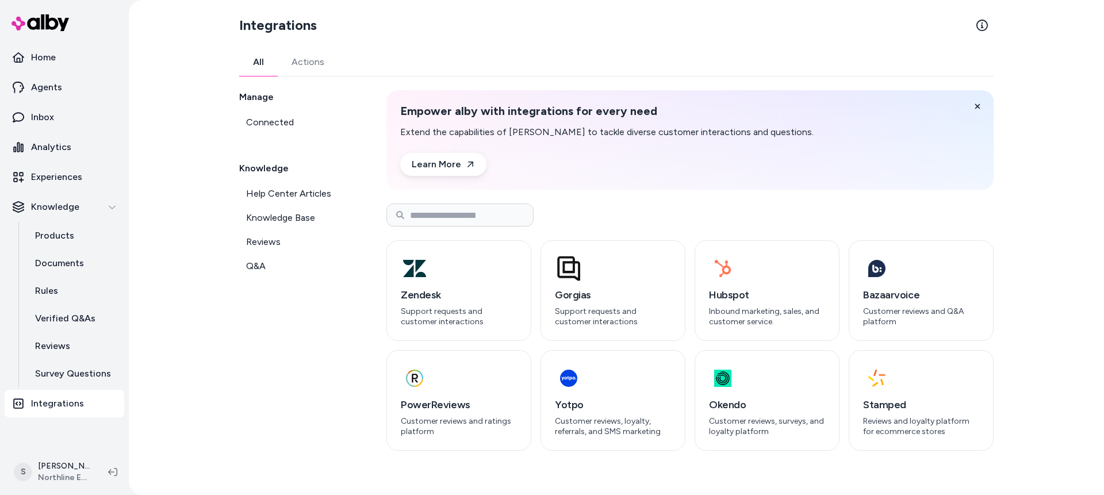
click at [323, 63] on link "Actions" at bounding box center [308, 62] width 60 height 28
